Goal: Answer question/provide support: Answer question/provide support

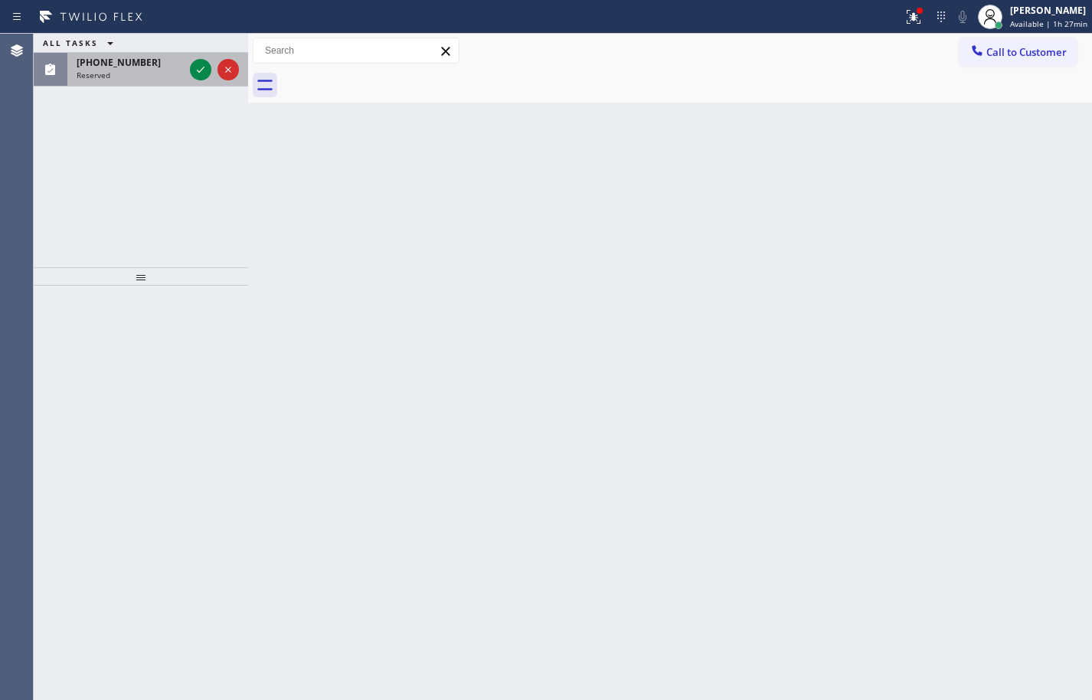
click at [129, 60] on span "[PHONE_NUMBER]" at bounding box center [119, 62] width 84 height 13
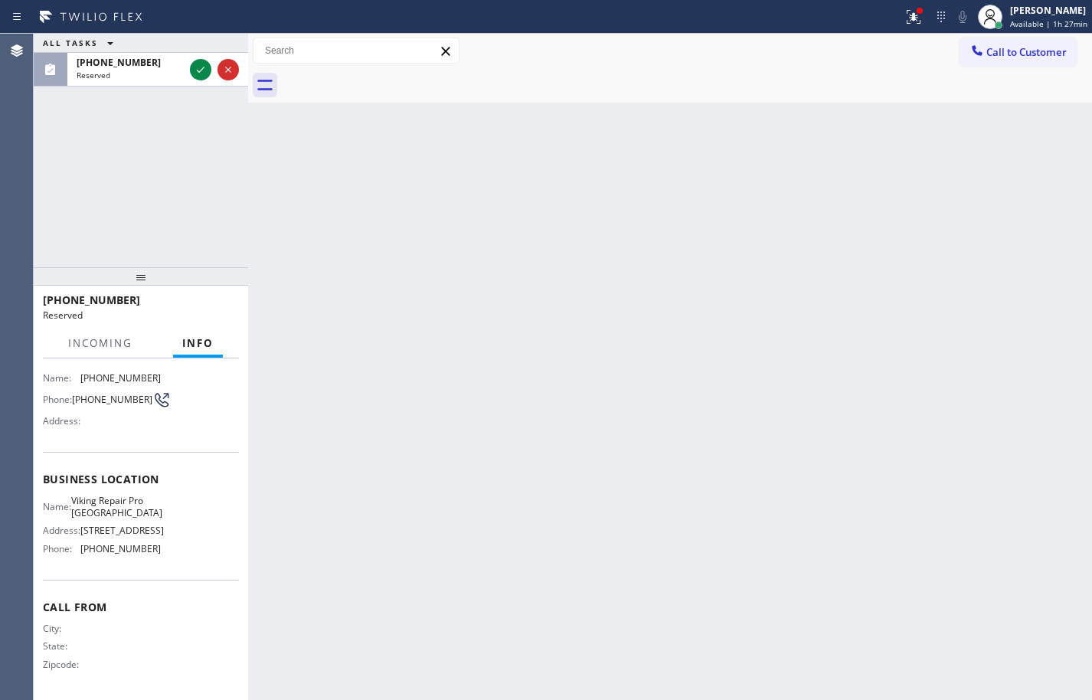
scroll to position [140, 0]
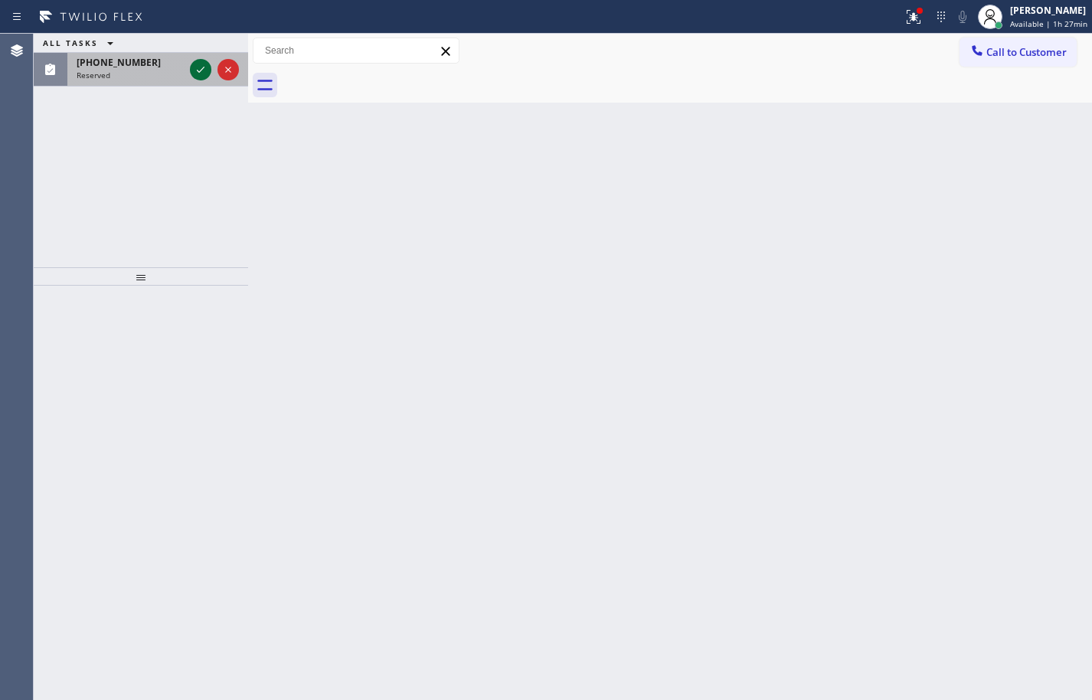
click at [198, 74] on icon at bounding box center [200, 69] width 18 height 18
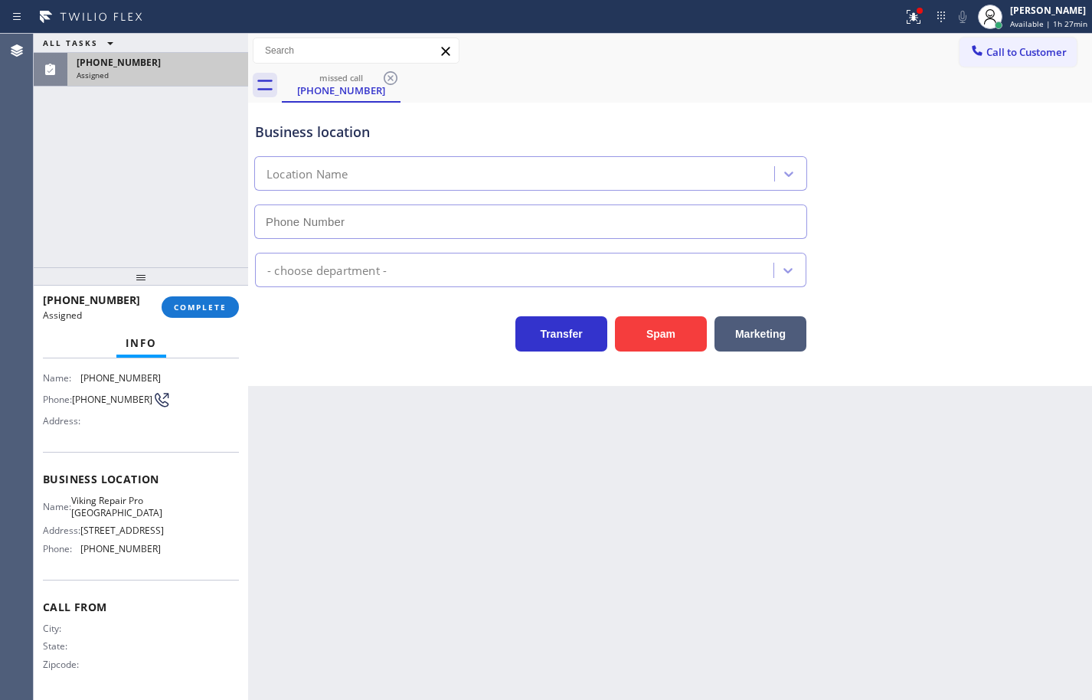
type input "[PHONE_NUMBER]"
click at [155, 550] on div "Name: Viking Repair Pro [GEOGRAPHIC_DATA] Address: [STREET_ADDRESS] Phone: [PHO…" at bounding box center [141, 528] width 196 height 66
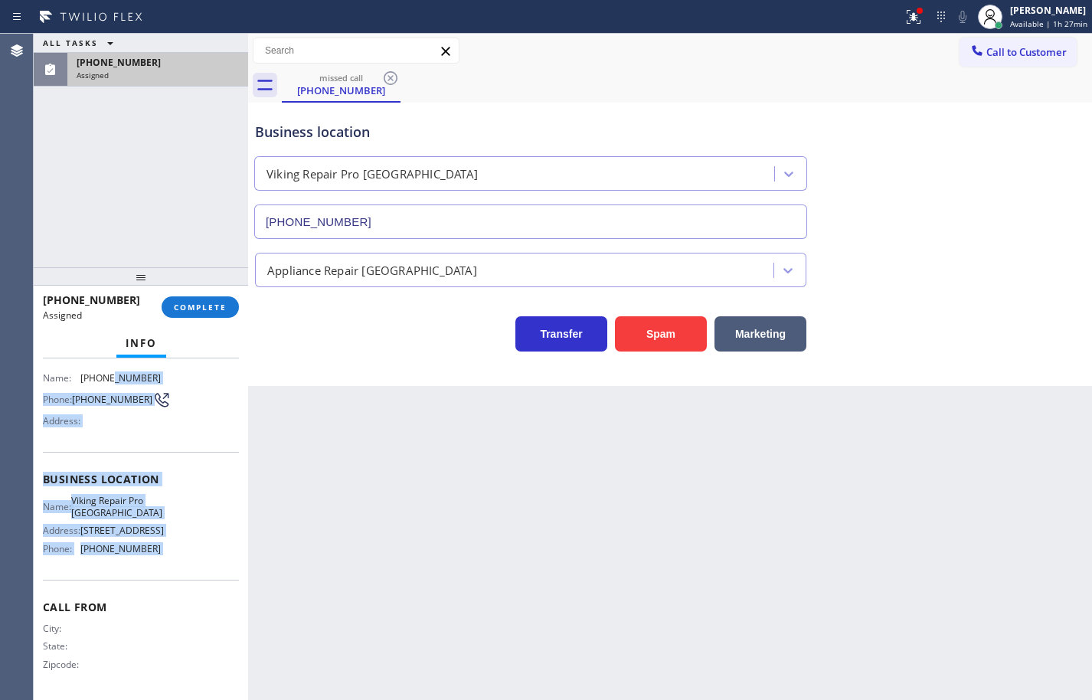
scroll to position [0, 0]
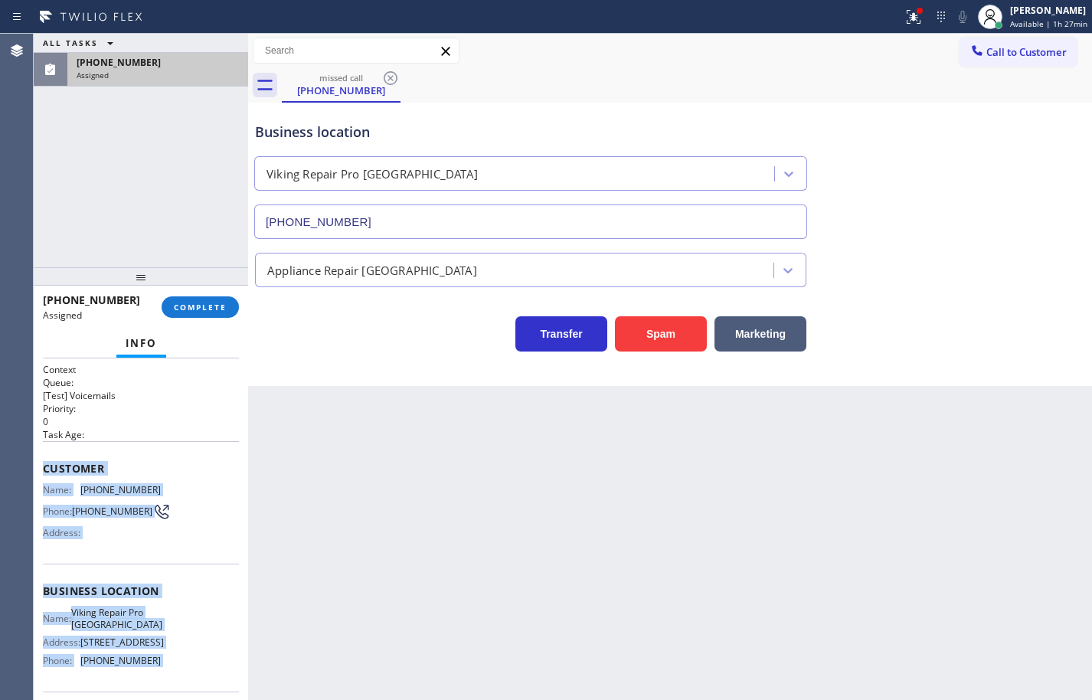
drag, startPoint x: 155, startPoint y: 550, endPoint x: 51, endPoint y: 474, distance: 129.4
click at [51, 474] on div "Context Queue: [Test] Voicemails Priority: 0 Task Age: Customer Name: [PHONE_NU…" at bounding box center [141, 585] width 196 height 444
copy div "Customer Name: [PHONE_NUMBER] Phone: [PHONE_NUMBER] Address: Business location …"
click at [204, 313] on button "COMPLETE" at bounding box center [200, 306] width 77 height 21
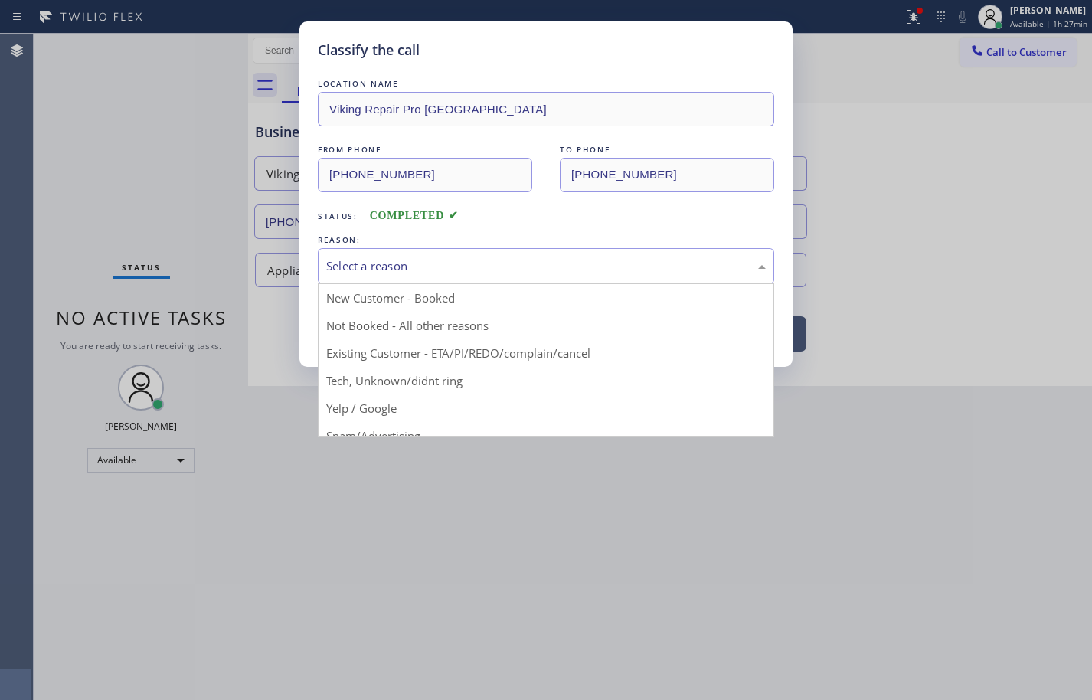
click at [397, 281] on div "Select a reason" at bounding box center [546, 266] width 456 height 36
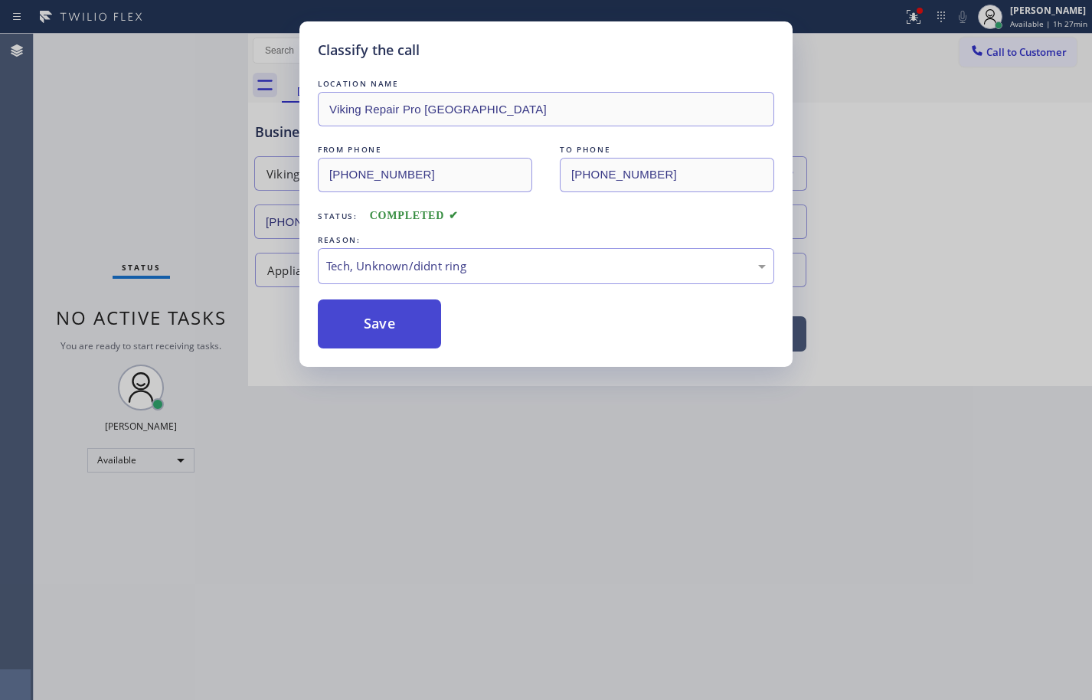
click at [410, 326] on button "Save" at bounding box center [379, 323] width 123 height 49
